Goal: Find specific page/section: Find specific page/section

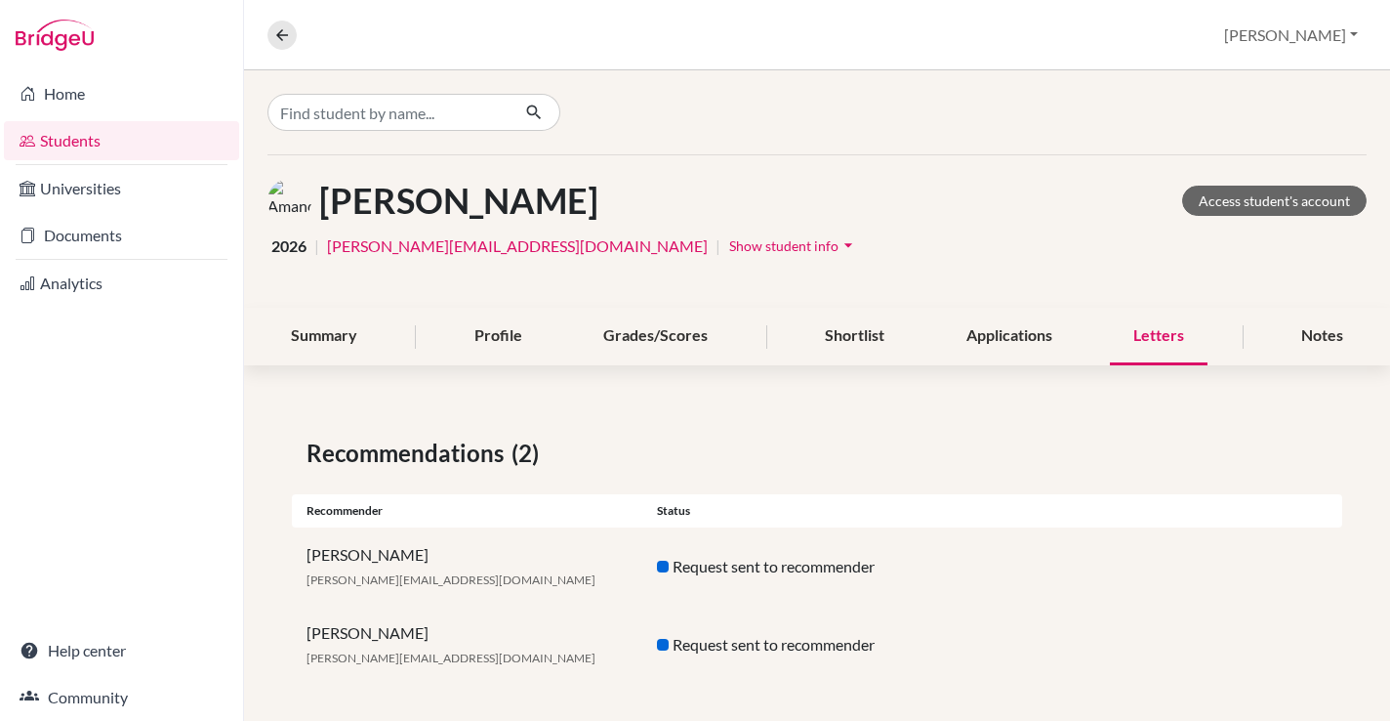
scroll to position [10, 0]
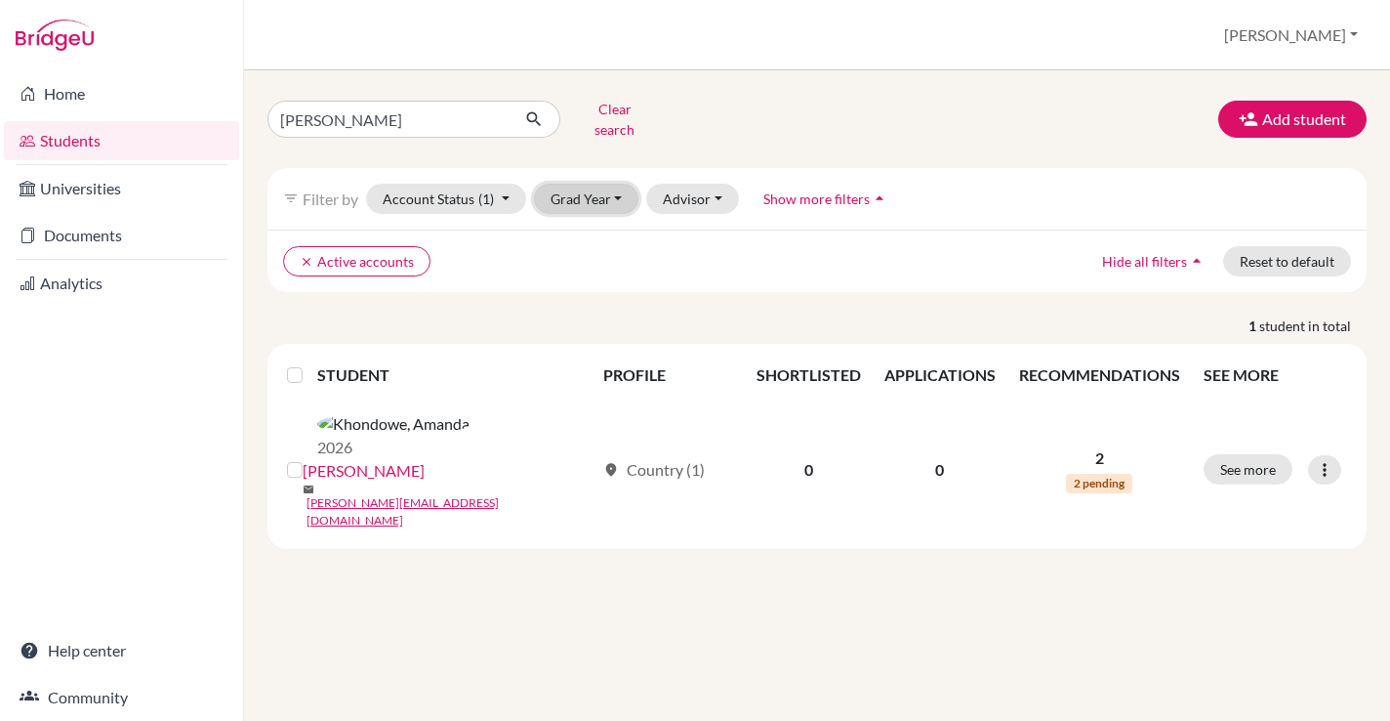
click at [594, 184] on button "Grad Year" at bounding box center [586, 199] width 105 height 30
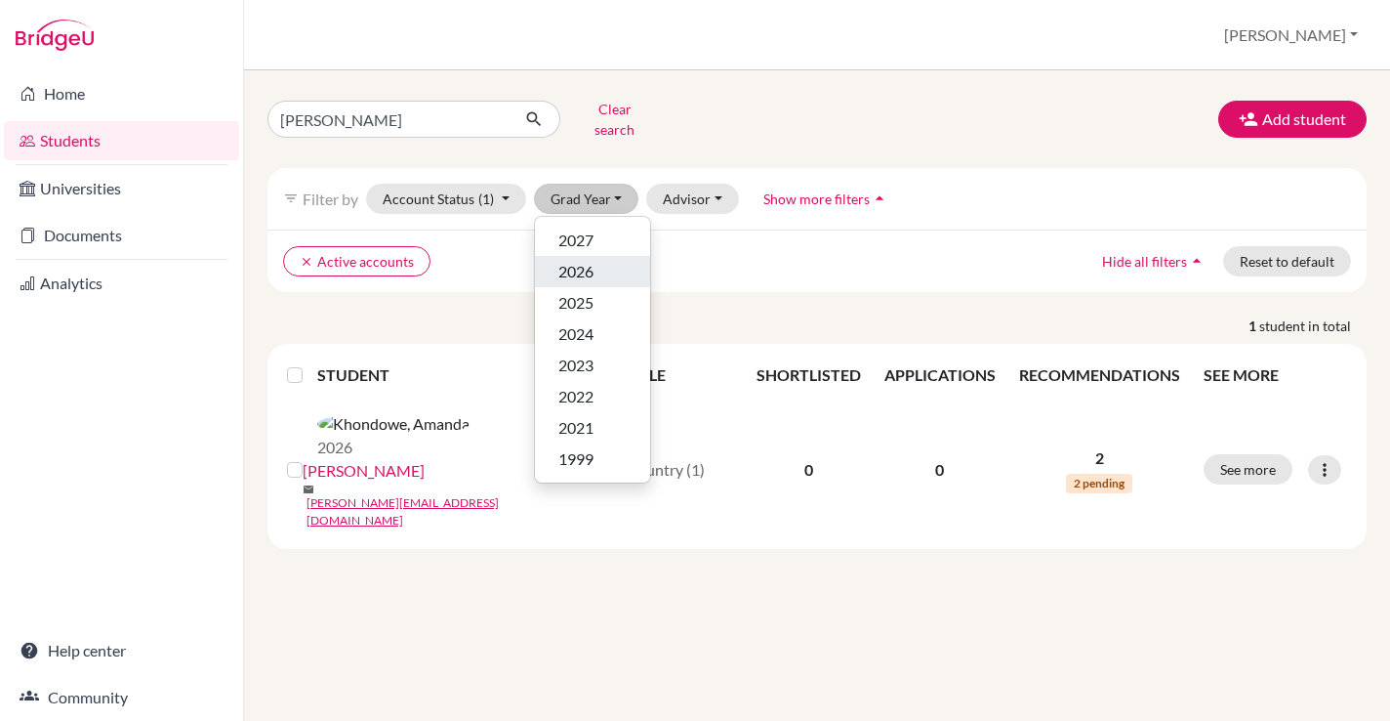
click at [583, 265] on span "2026" at bounding box center [576, 271] width 35 height 23
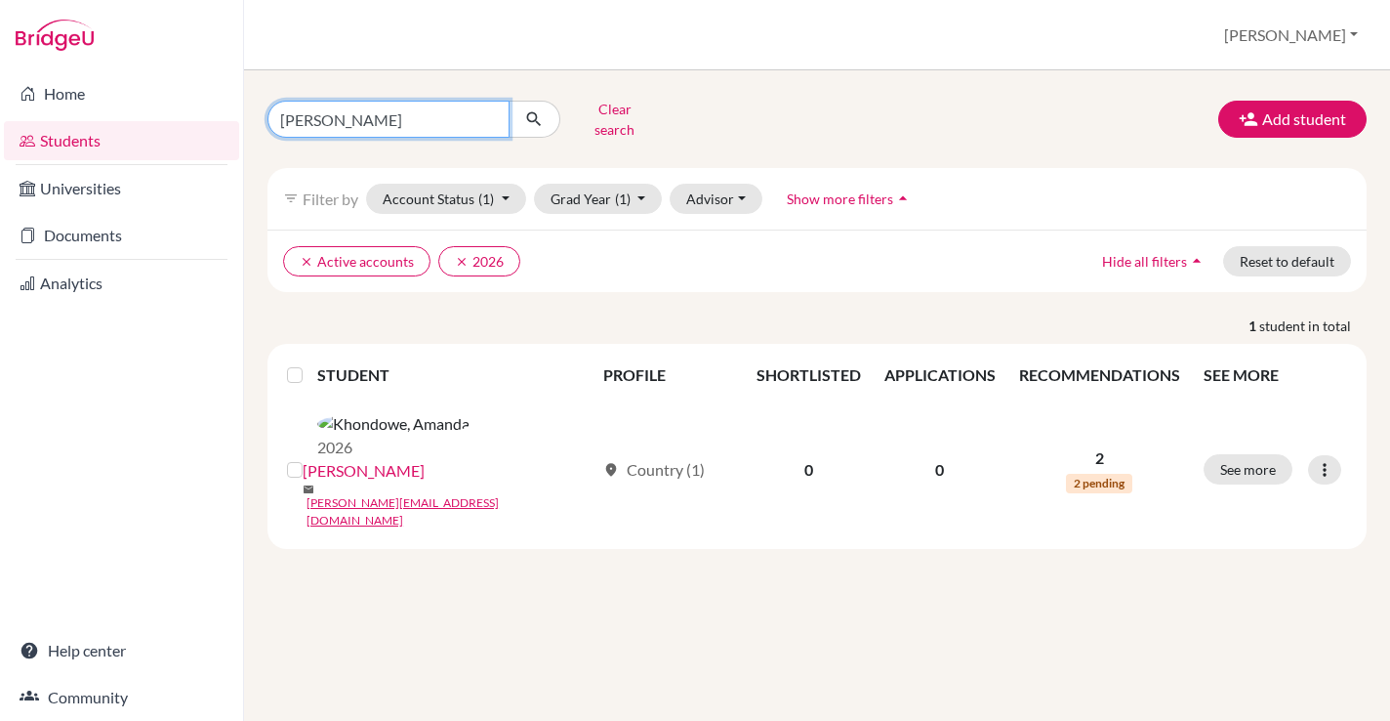
click at [485, 116] on input "[PERSON_NAME]" at bounding box center [389, 119] width 242 height 37
click at [319, 116] on input "[PERSON_NAME]" at bounding box center [389, 119] width 242 height 37
click at [319, 116] on input "amanda" at bounding box center [389, 119] width 242 height 37
type input "khush"
click button "submit" at bounding box center [535, 119] width 52 height 37
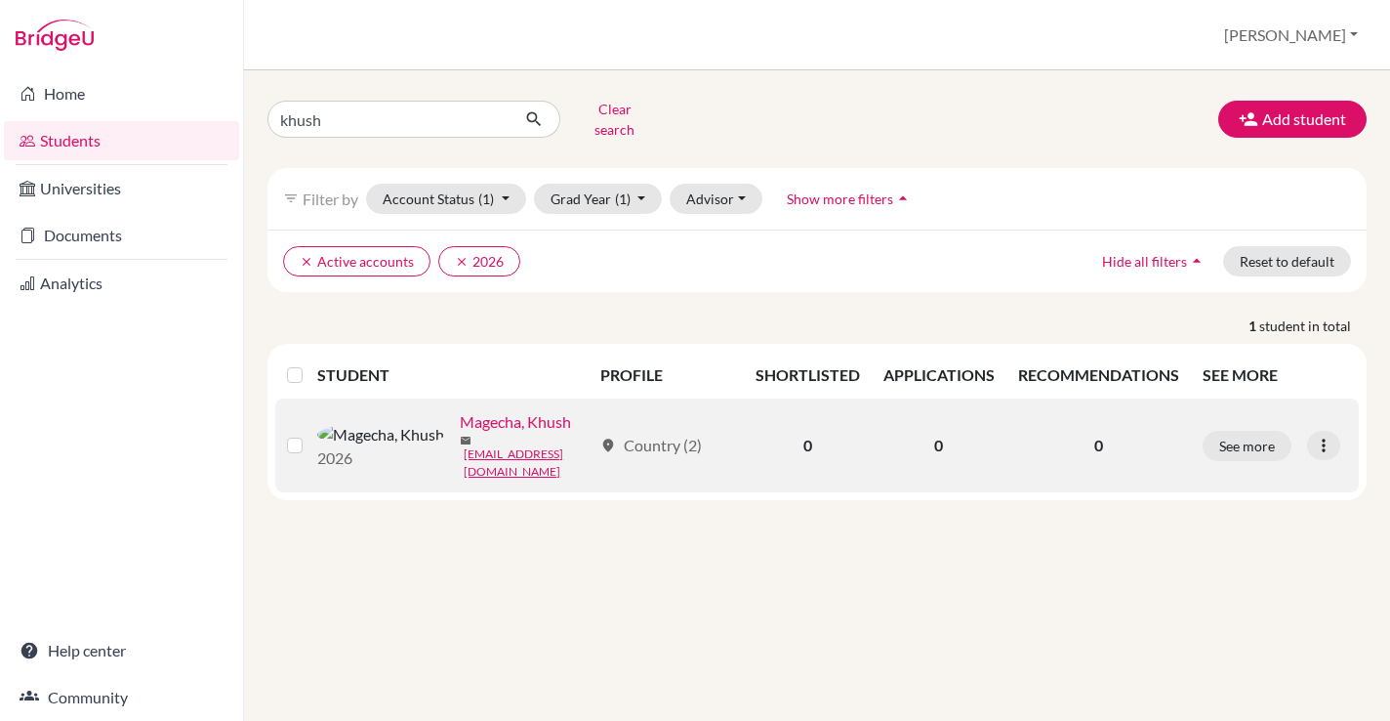
click at [460, 421] on link "Magecha, Khush" at bounding box center [515, 421] width 111 height 23
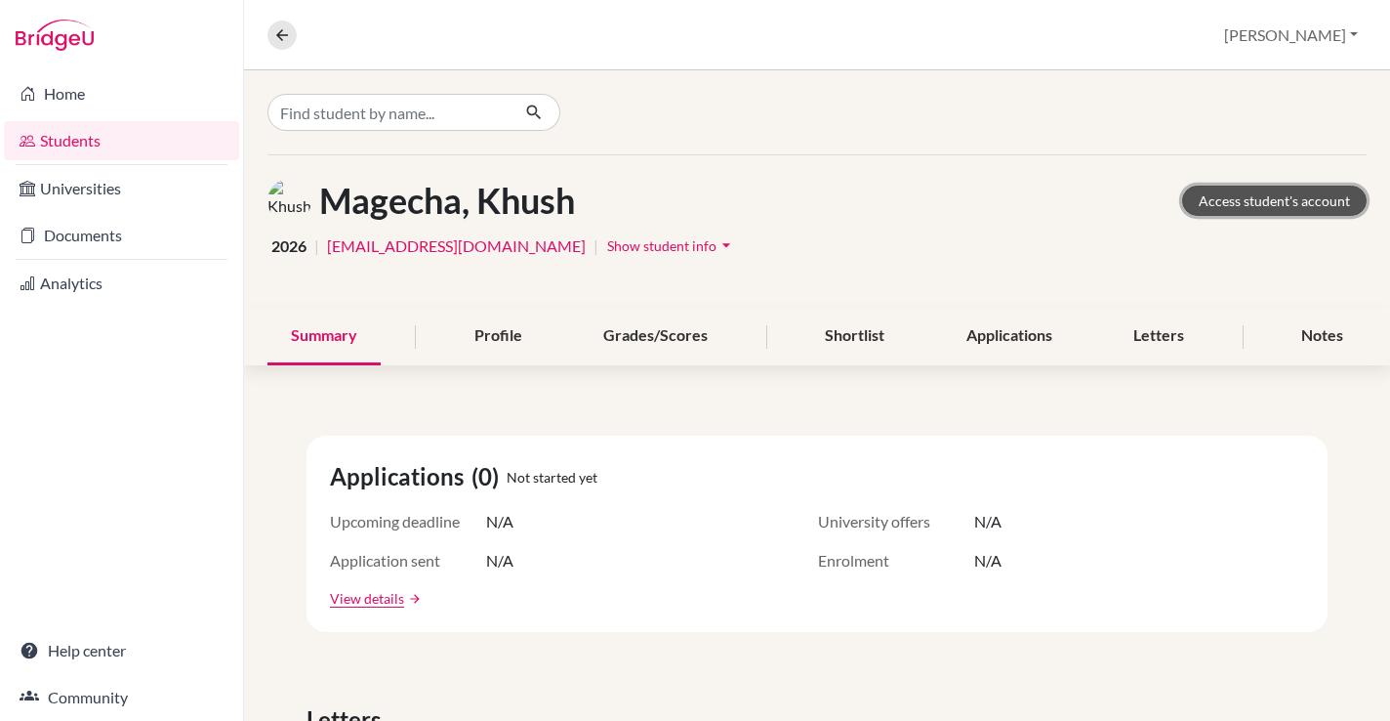
click at [1297, 186] on link "Access student's account" at bounding box center [1274, 201] width 185 height 30
